Goal: Task Accomplishment & Management: Use online tool/utility

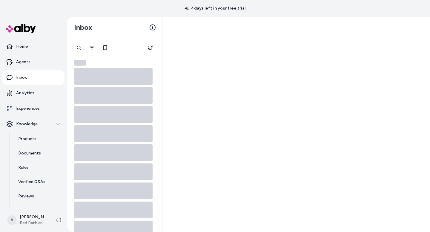
click at [216, 180] on div at bounding box center [295, 125] width 267 height 216
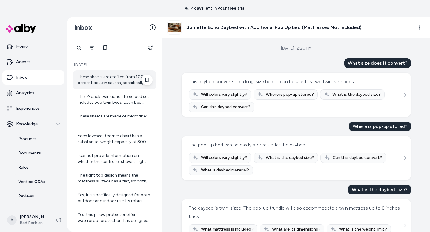
click at [93, 81] on div "These sheets are crafted from 100-percent cotton sateen, specifically Egyptian …" at bounding box center [115, 80] width 75 height 12
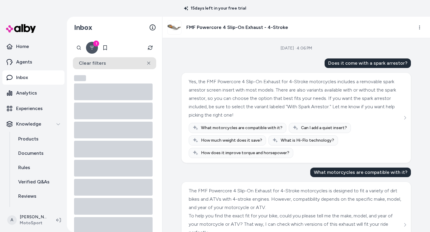
click at [97, 64] on button "Clear filters" at bounding box center [114, 63] width 83 height 12
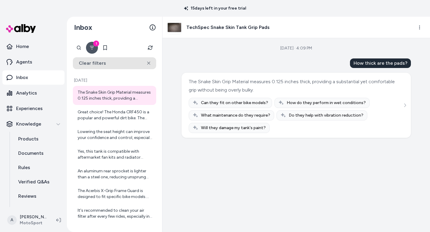
click at [148, 63] on icon at bounding box center [148, 63] width 3 height 4
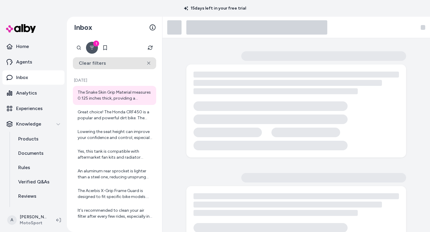
click at [150, 61] on icon at bounding box center [148, 63] width 3 height 4
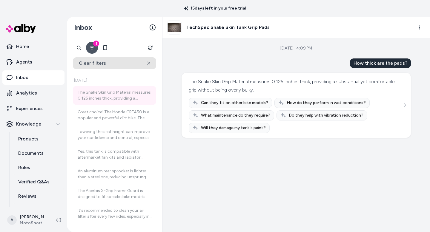
click at [89, 61] on button "Clear filters" at bounding box center [114, 63] width 83 height 12
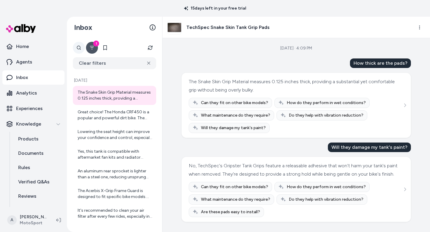
click at [80, 49] on div at bounding box center [79, 48] width 12 height 12
click at [93, 47] on input "text" at bounding box center [101, 48] width 57 height 12
paste input "**********"
type input "**********"
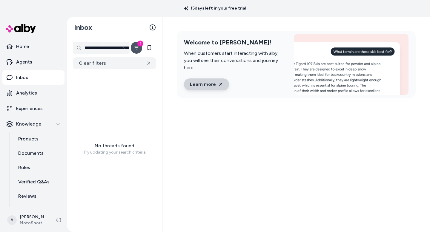
click at [218, 82] on icon at bounding box center [220, 84] width 5 height 5
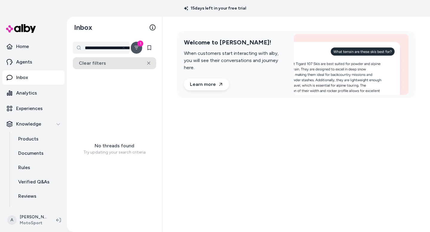
click at [149, 65] on icon at bounding box center [148, 63] width 3 height 4
click at [147, 63] on button "Clear filters" at bounding box center [114, 63] width 83 height 12
click at [148, 63] on icon at bounding box center [148, 63] width 3 height 4
click at [149, 64] on icon at bounding box center [148, 63] width 3 height 4
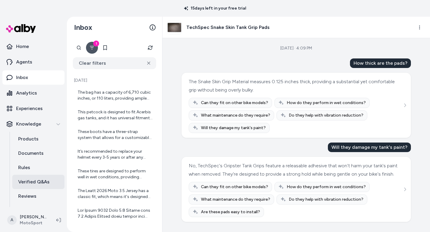
scroll to position [21, 0]
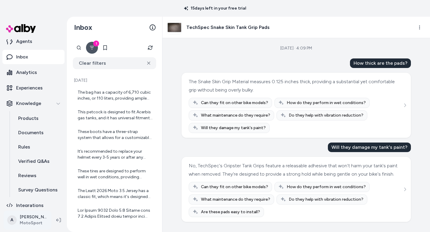
click at [34, 218] on html "15 days left in your free trial Home Agents Inbox Analytics Experiences Knowled…" at bounding box center [215, 116] width 430 height 232
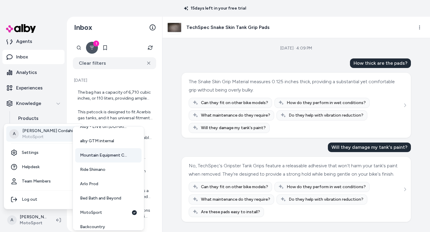
scroll to position [40, 0]
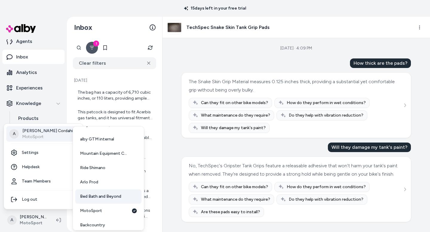
click at [87, 195] on span "Bed Bath and Beyond" at bounding box center [100, 197] width 41 height 6
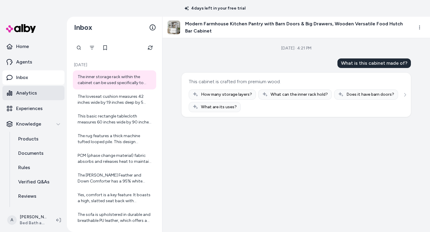
click at [24, 97] on link "Analytics" at bounding box center [33, 93] width 62 height 14
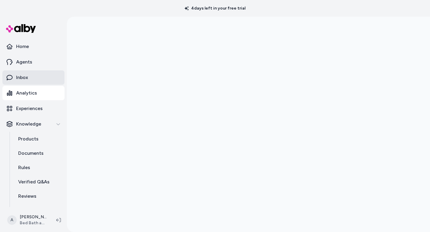
click at [16, 81] on link "Inbox" at bounding box center [33, 77] width 62 height 14
